Goal: Find contact information: Find contact information

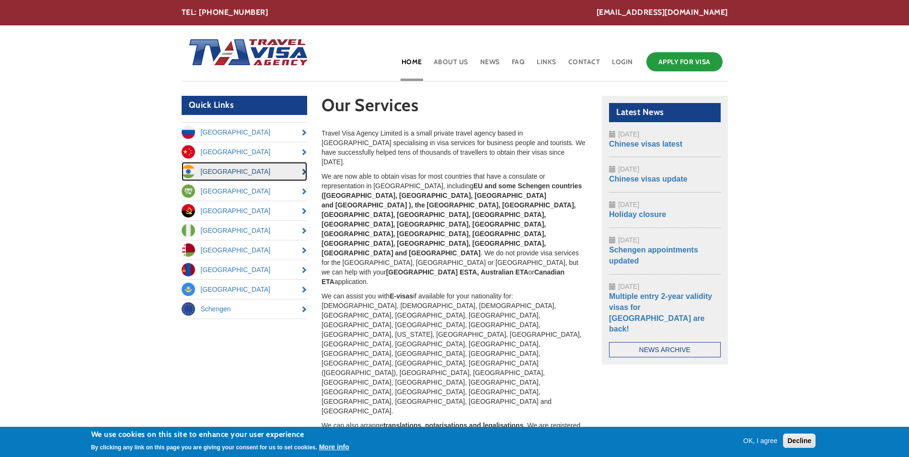
click at [299, 164] on link "[GEOGRAPHIC_DATA]" at bounding box center [245, 171] width 126 height 19
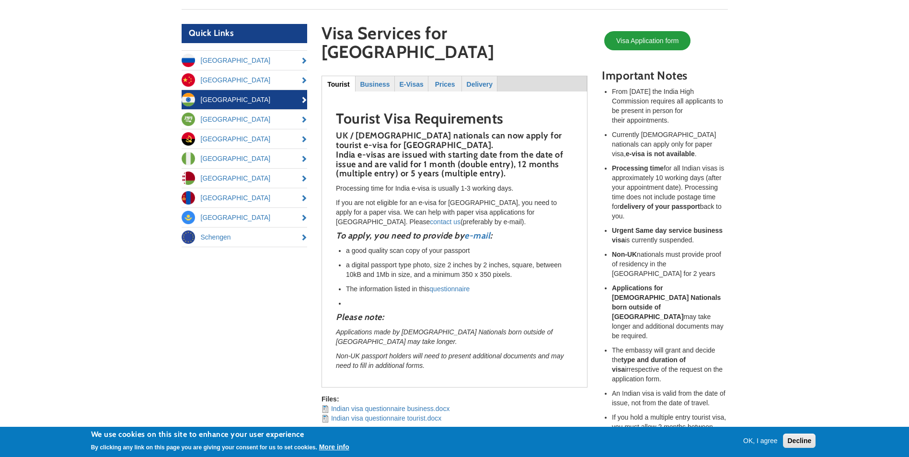
scroll to position [48, 0]
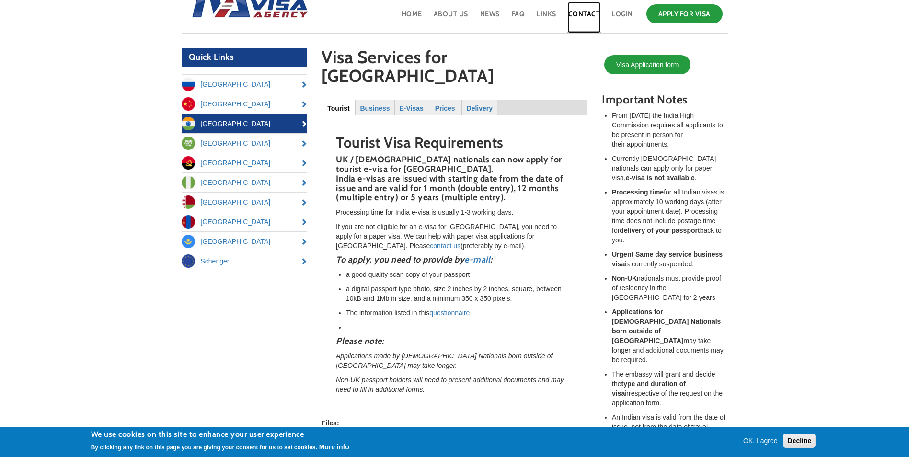
click at [576, 13] on link "Contact" at bounding box center [584, 17] width 34 height 31
